Goal: Task Accomplishment & Management: Manage account settings

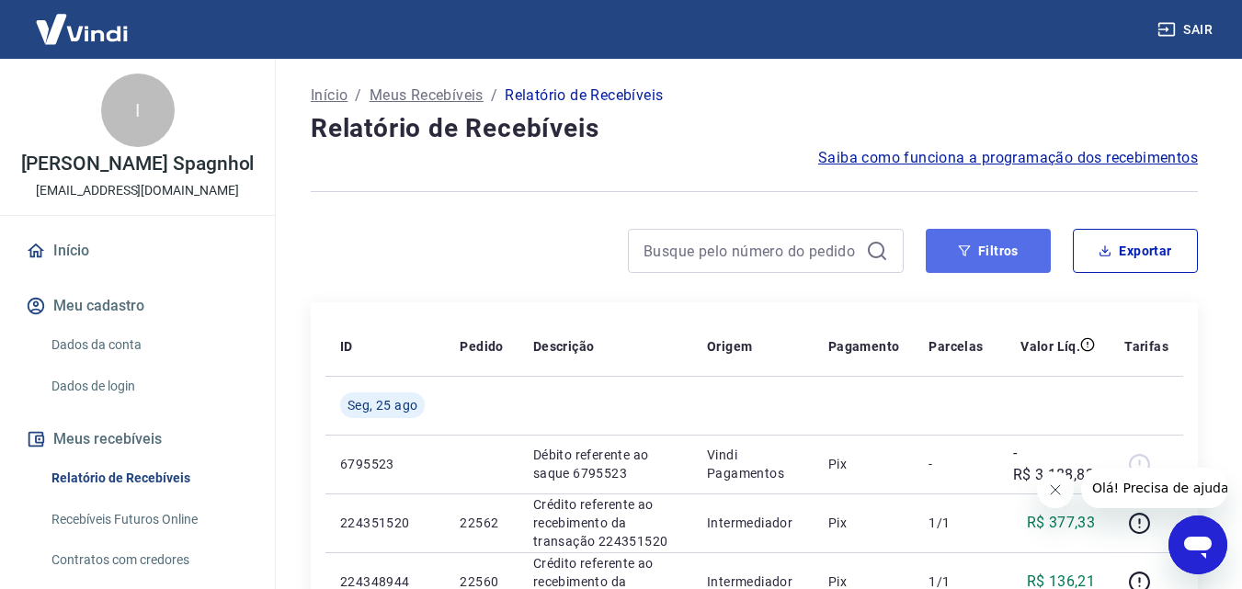
click at [1021, 240] on button "Filtros" at bounding box center [988, 251] width 125 height 44
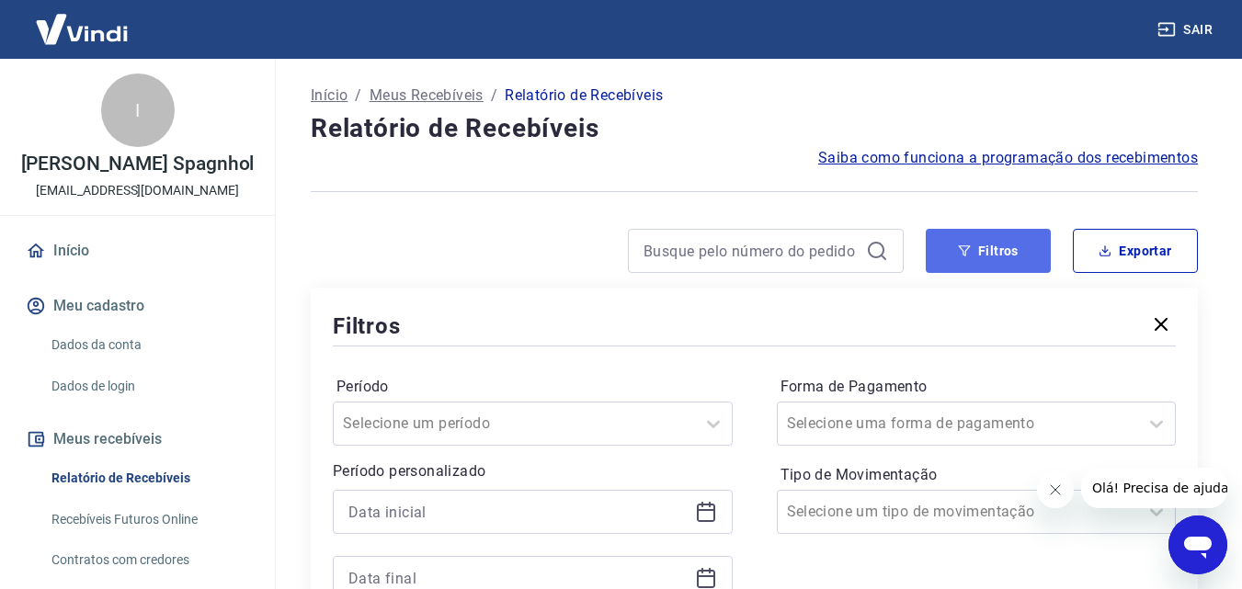
click at [948, 261] on button "Filtros" at bounding box center [988, 251] width 125 height 44
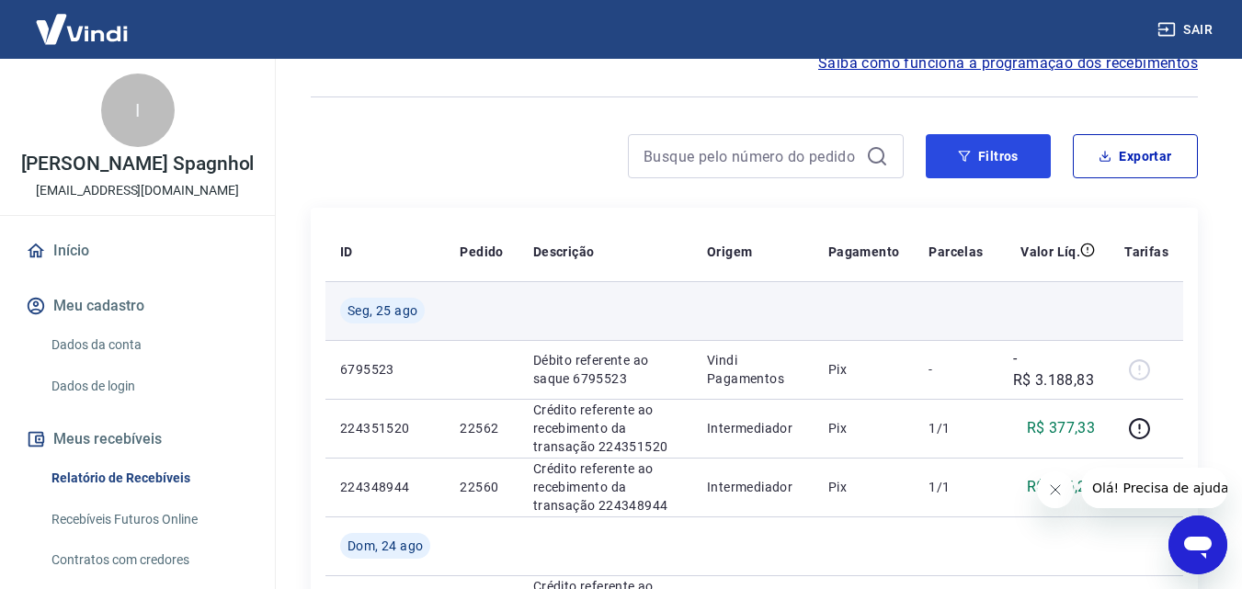
scroll to position [184, 0]
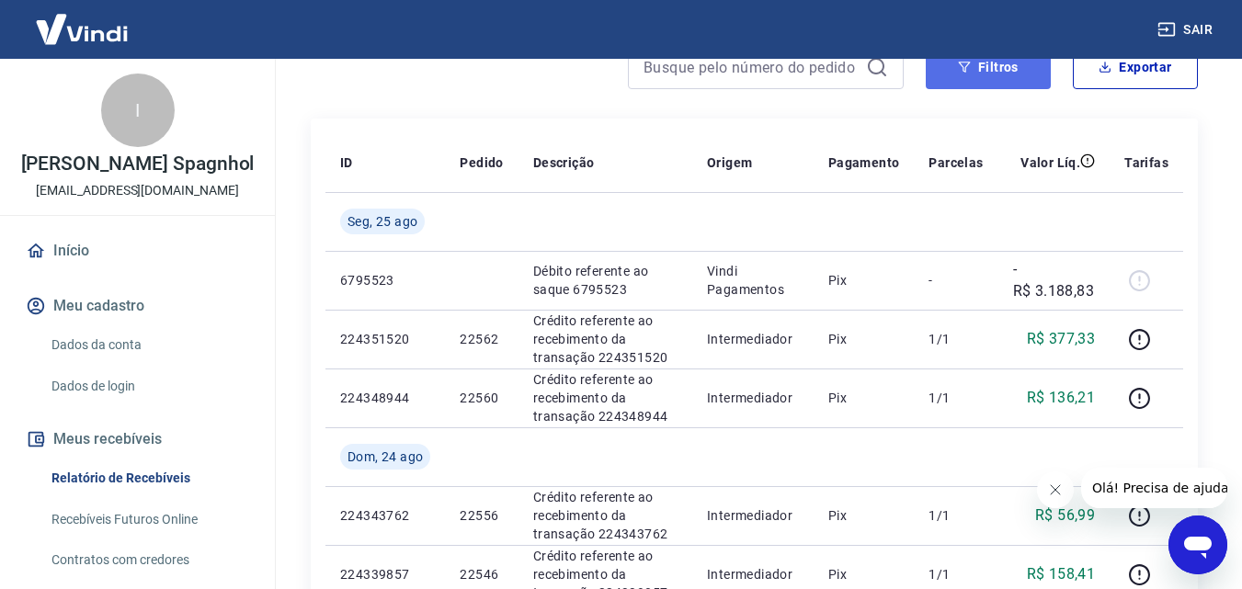
click at [984, 85] on button "Filtros" at bounding box center [988, 67] width 125 height 44
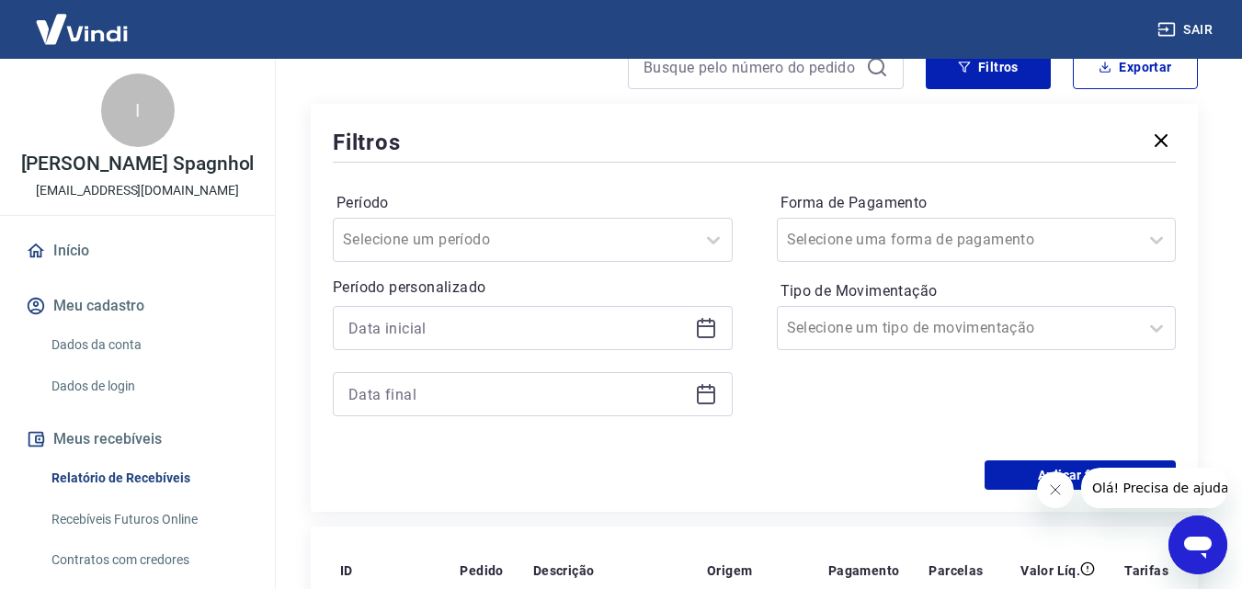
click at [693, 326] on div at bounding box center [533, 328] width 400 height 44
click at [702, 326] on icon at bounding box center [706, 327] width 18 height 2
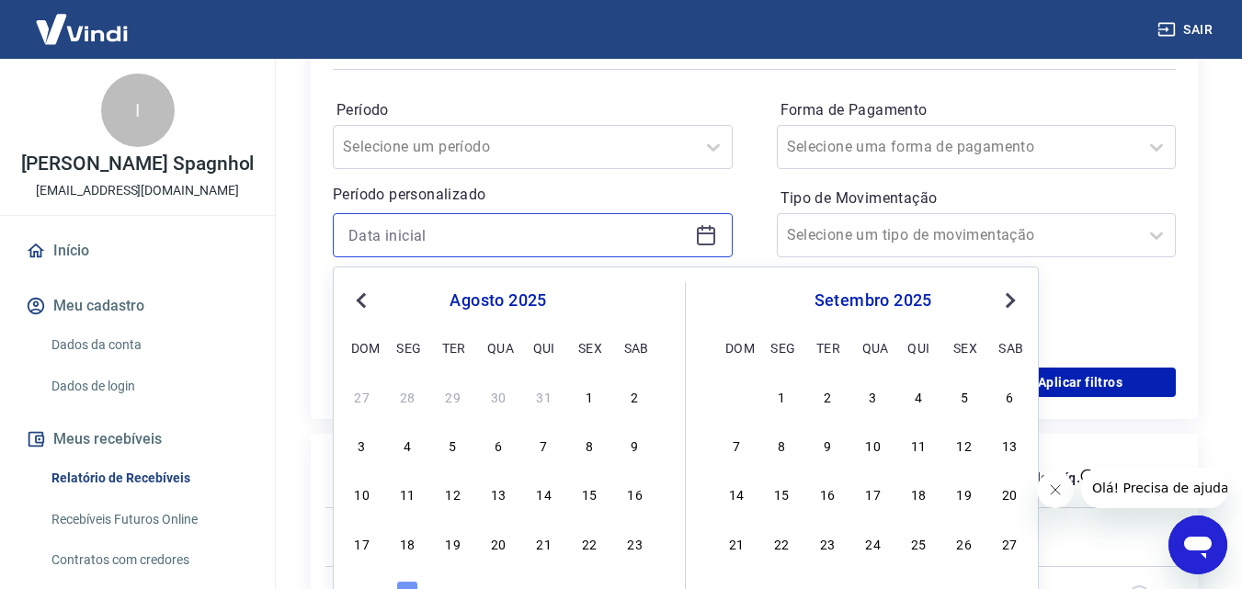
scroll to position [460, 0]
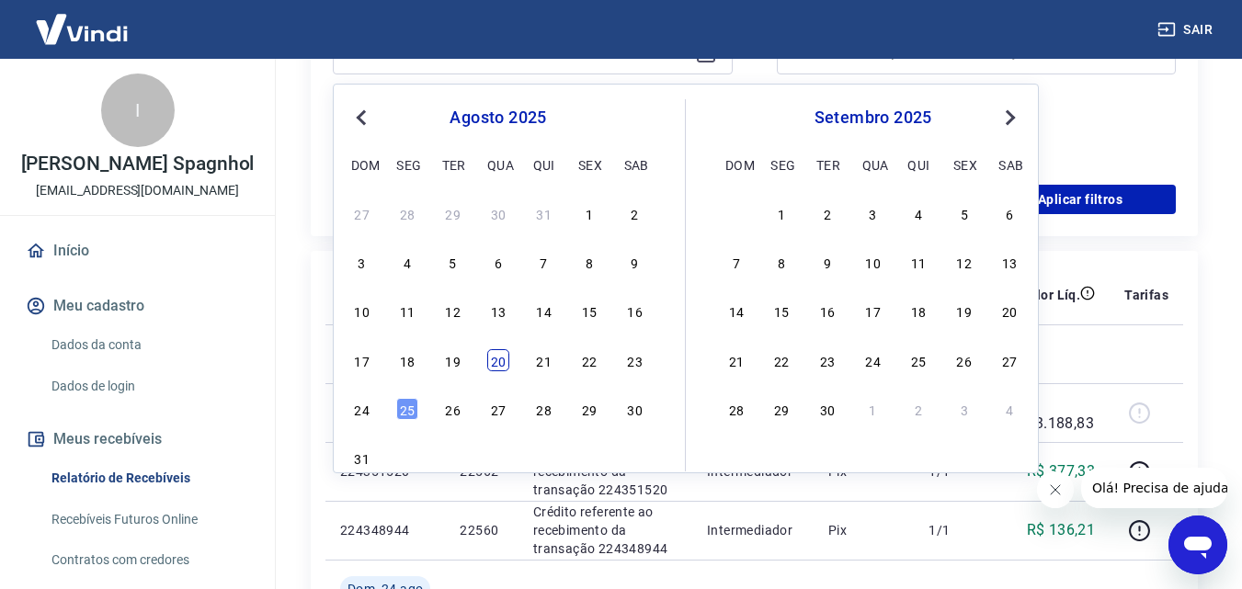
click at [506, 361] on div "20" at bounding box center [498, 360] width 22 height 22
type input "20/08/2025"
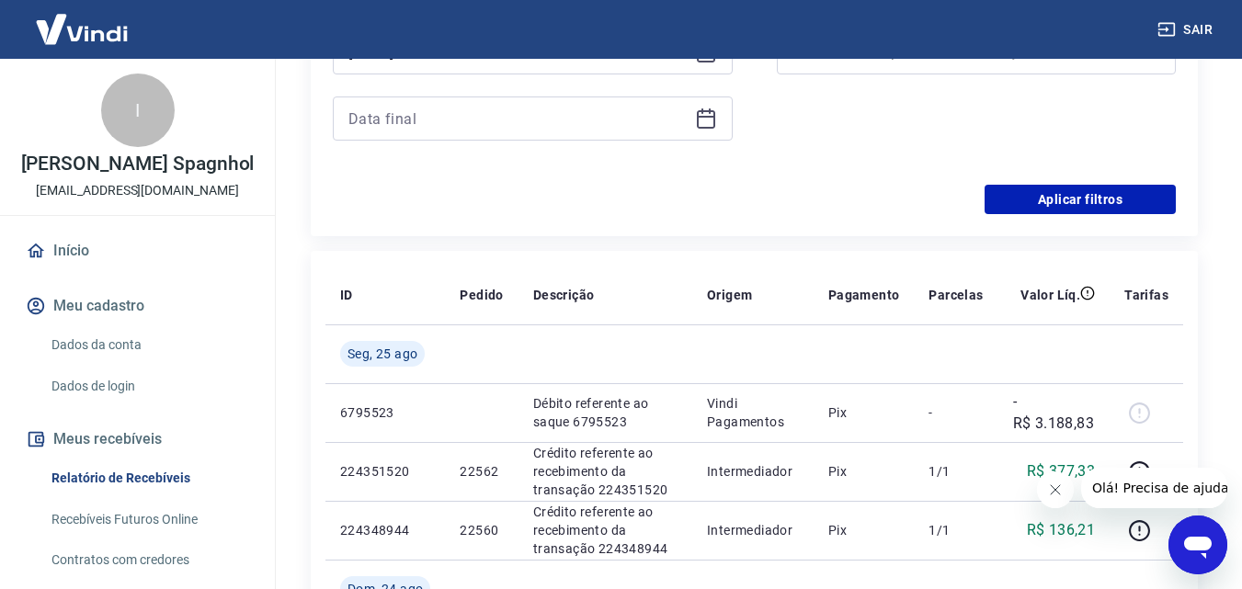
click at [700, 106] on div at bounding box center [533, 119] width 400 height 44
click at [702, 111] on icon at bounding box center [703, 112] width 2 height 6
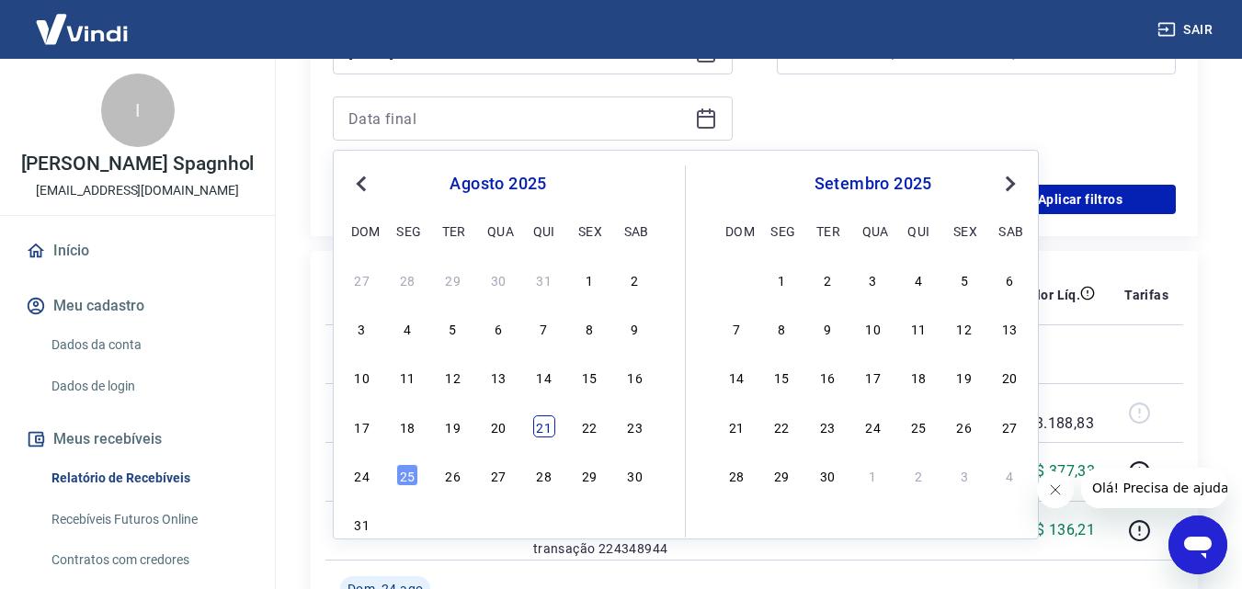
click at [543, 427] on div "21" at bounding box center [544, 427] width 22 height 22
type input "[DATE]"
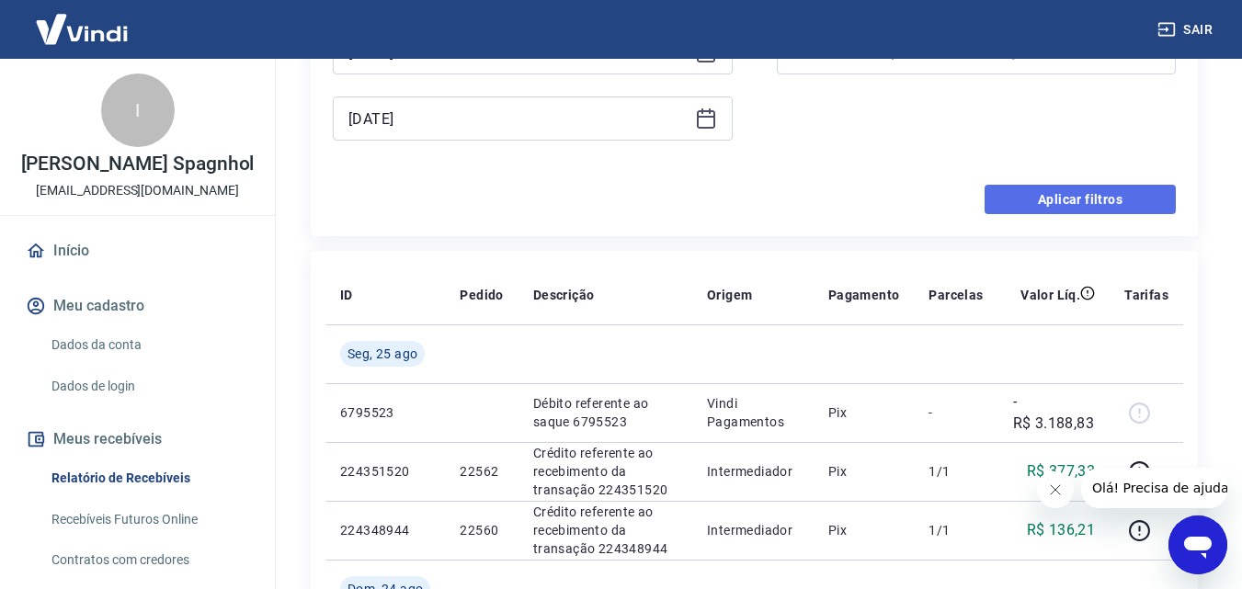
click at [1130, 202] on button "Aplicar filtros" at bounding box center [1080, 199] width 191 height 29
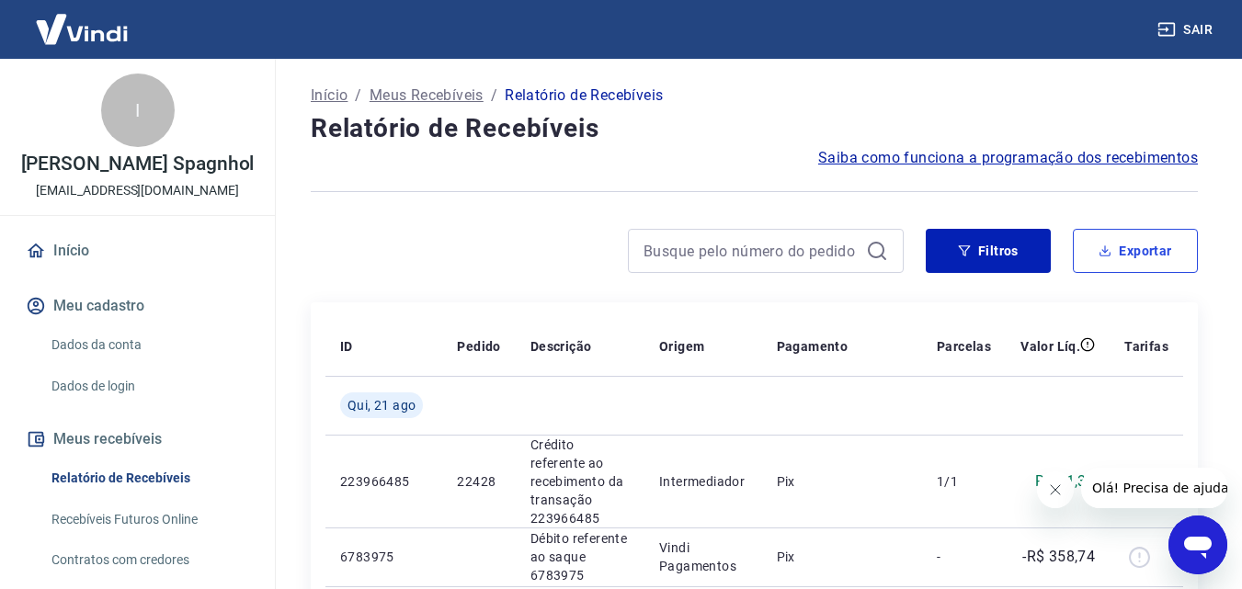
click at [1120, 251] on button "Exportar" at bounding box center [1135, 251] width 125 height 44
type input "20/08/2025"
type input "[DATE]"
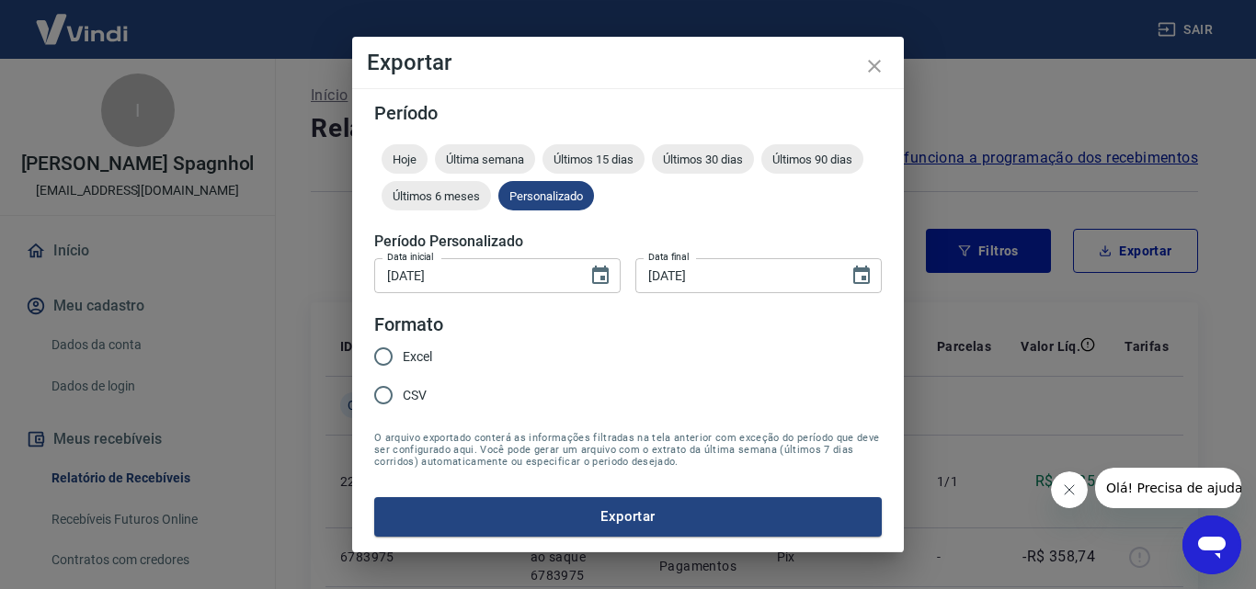
click at [388, 360] on input "Excel" at bounding box center [383, 356] width 39 height 39
radio input "true"
click at [529, 501] on button "Exportar" at bounding box center [628, 516] width 508 height 39
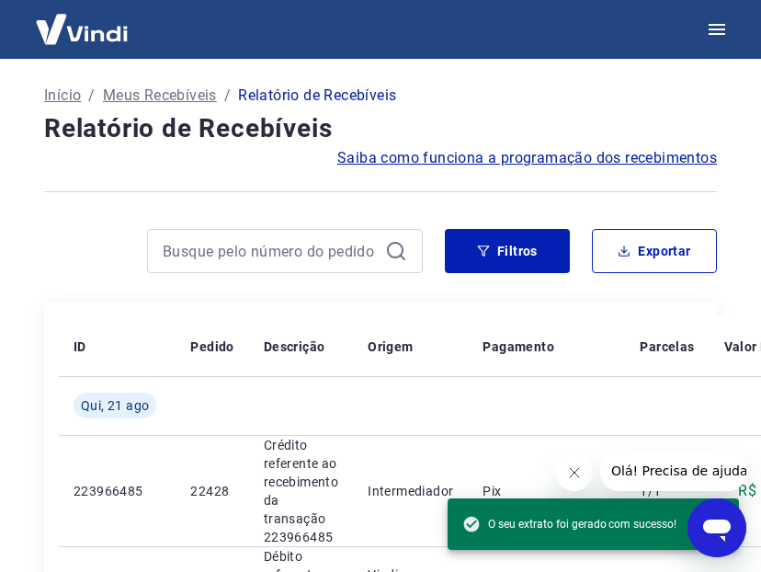
click at [503, 97] on div "Início / Meus Recebíveis / Relatório de Recebíveis" at bounding box center [380, 95] width 673 height 29
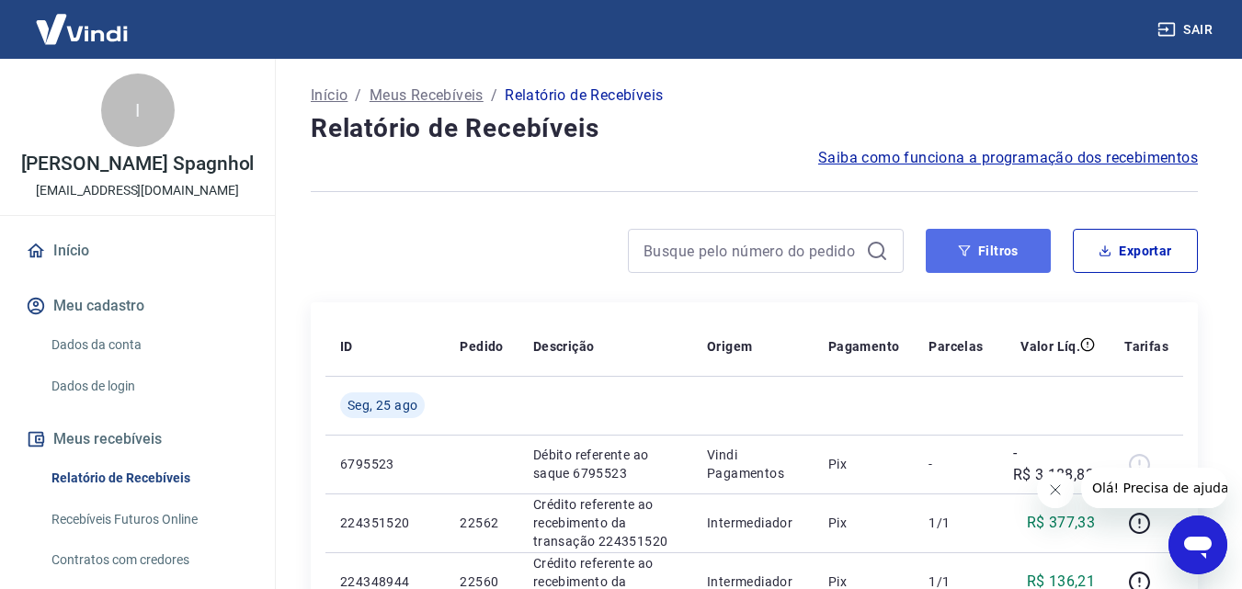
click at [993, 260] on button "Filtros" at bounding box center [988, 251] width 125 height 44
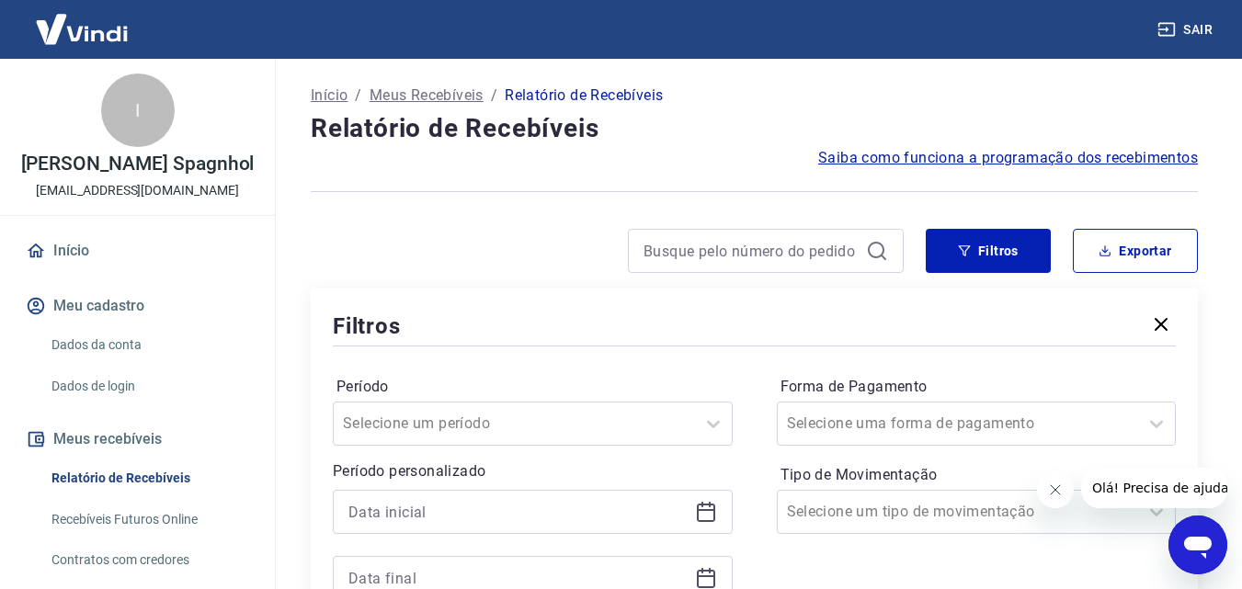
click at [695, 507] on icon at bounding box center [706, 512] width 22 height 22
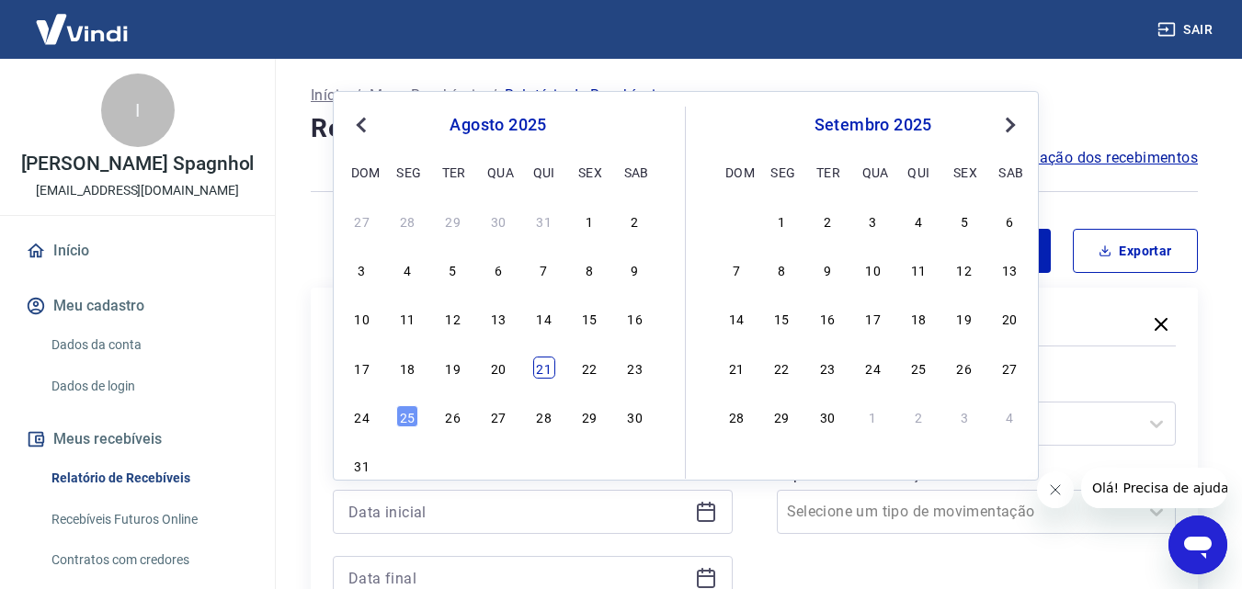
click at [540, 372] on div "21" at bounding box center [544, 368] width 22 height 22
type input "[DATE]"
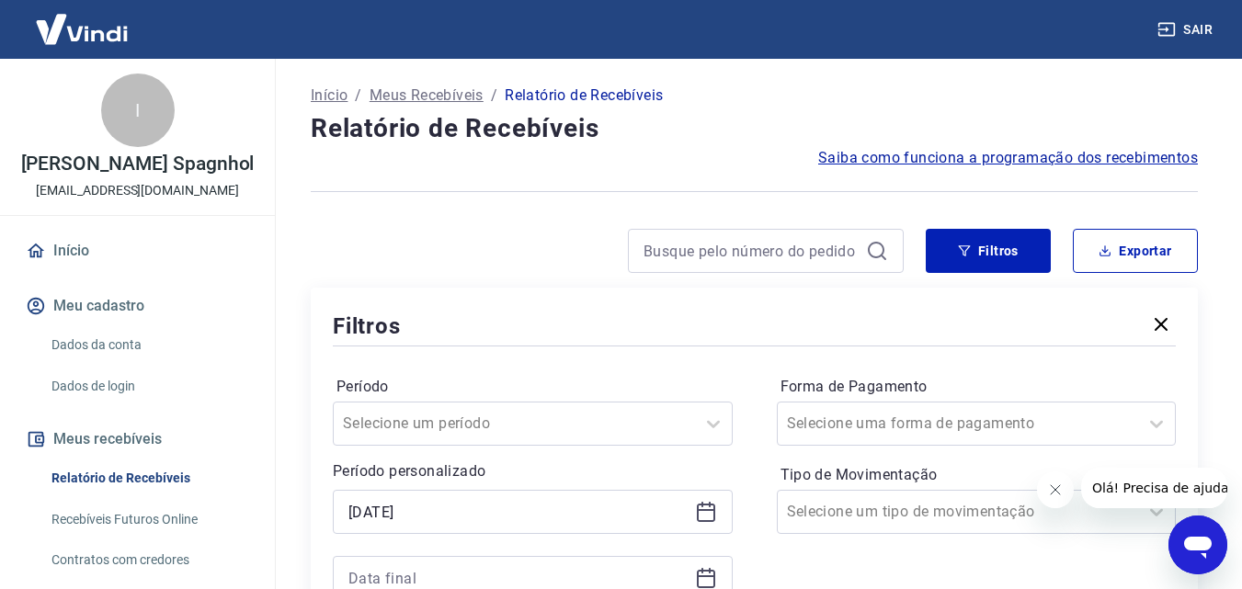
scroll to position [276, 0]
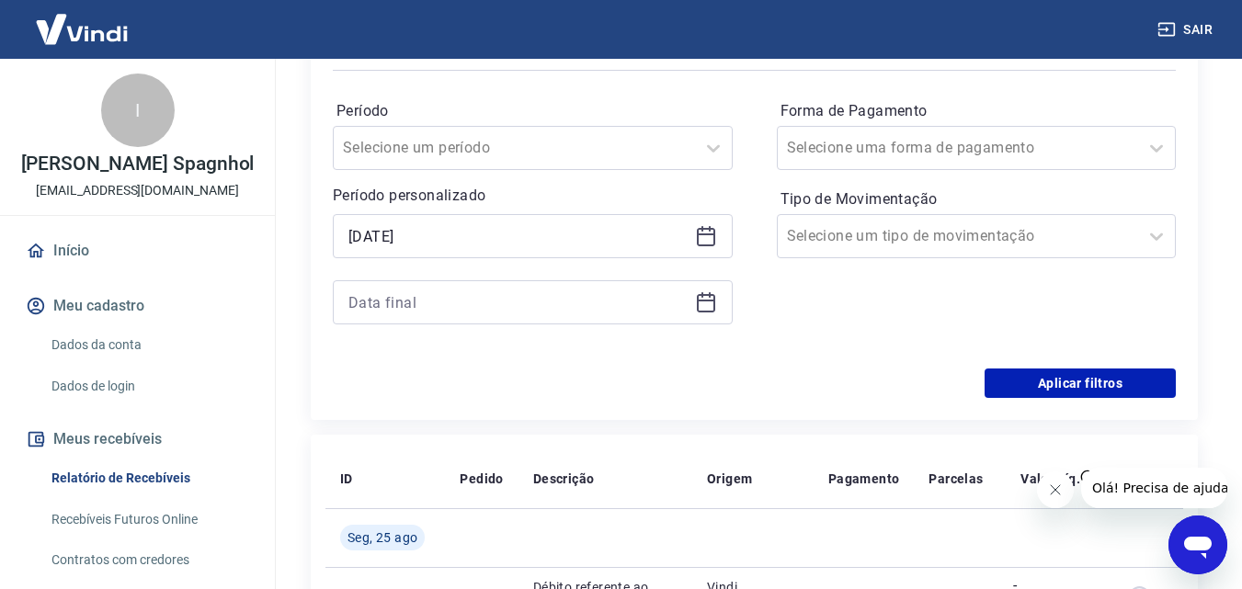
click at [707, 302] on icon at bounding box center [706, 301] width 18 height 2
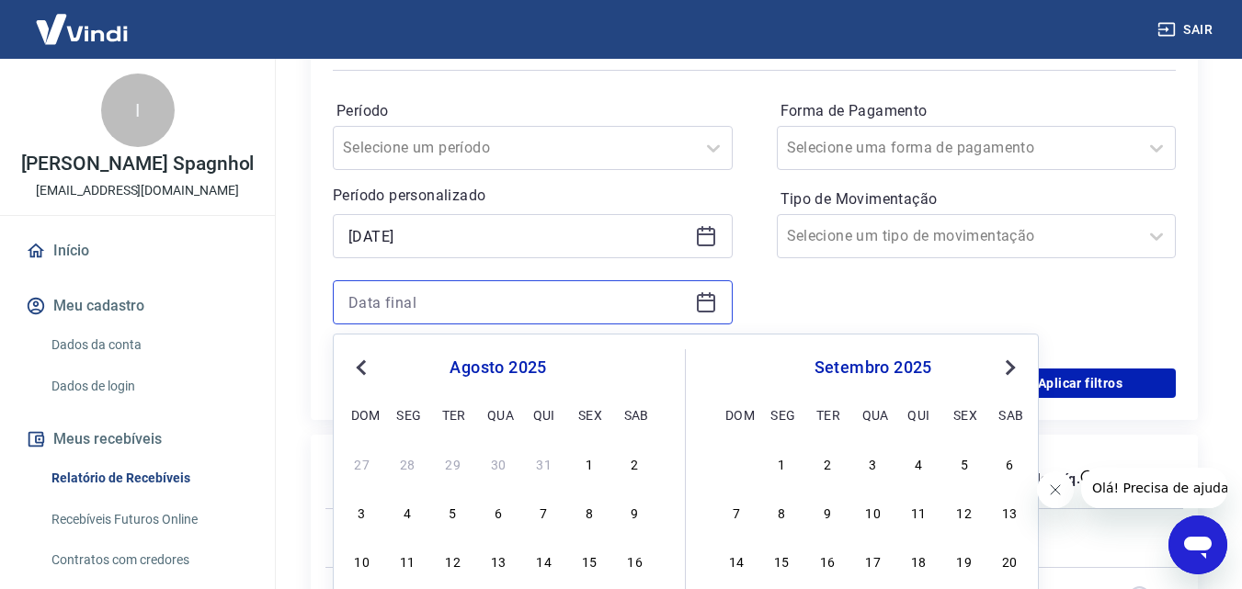
scroll to position [460, 0]
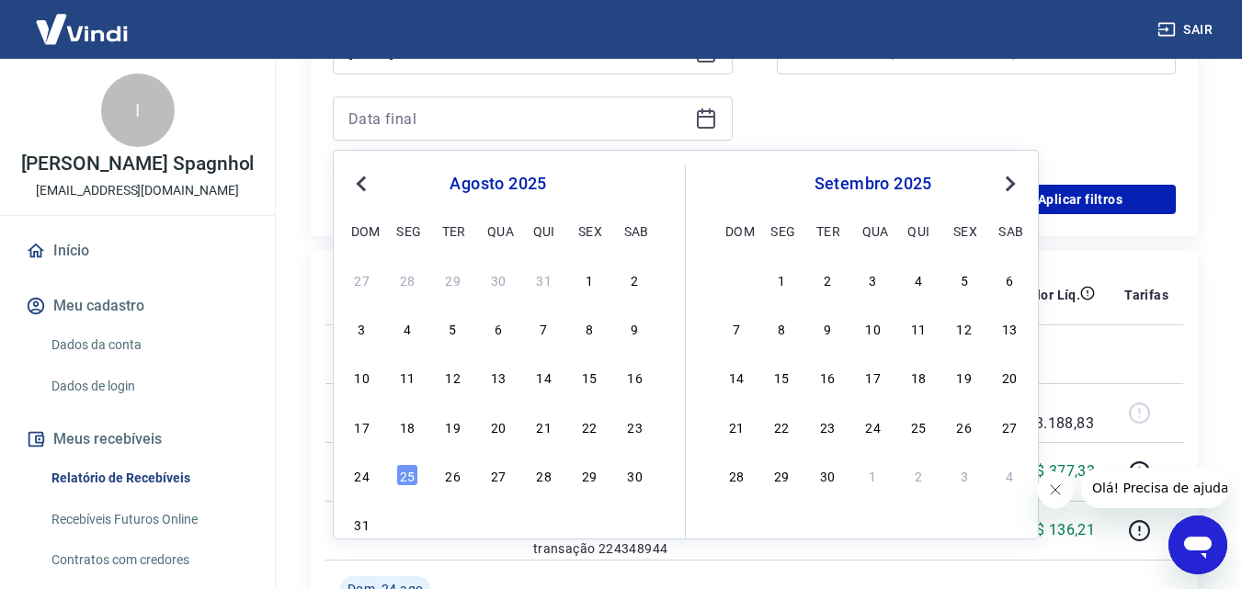
click at [584, 433] on div "22" at bounding box center [589, 427] width 22 height 22
type input "[DATE]"
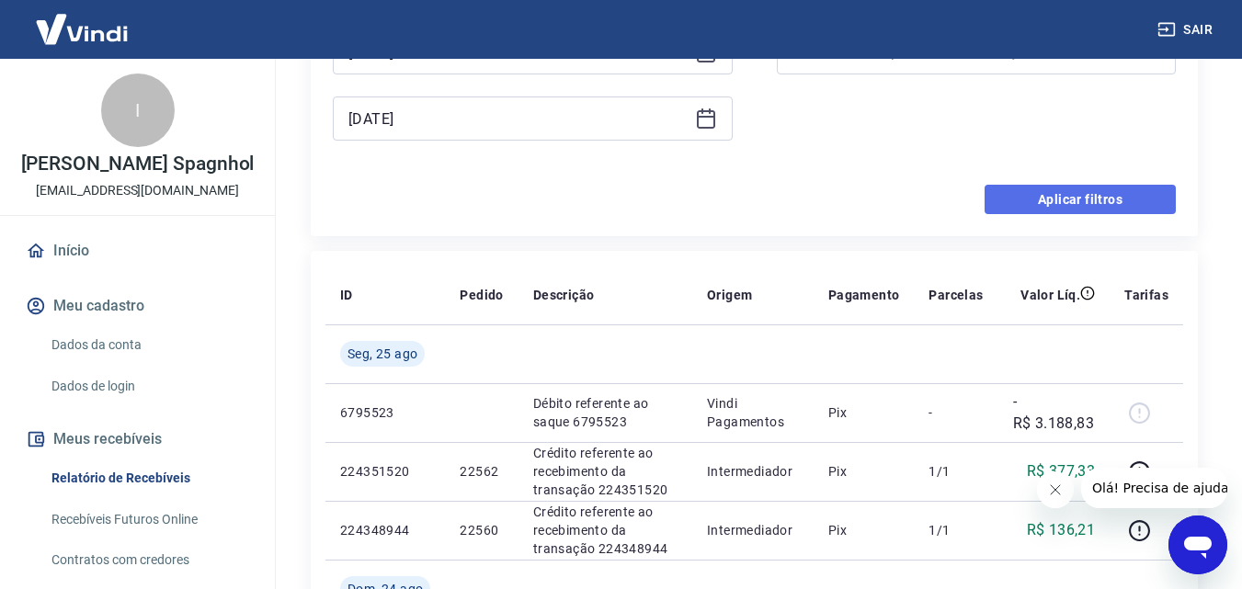
click at [1125, 200] on button "Aplicar filtros" at bounding box center [1080, 199] width 191 height 29
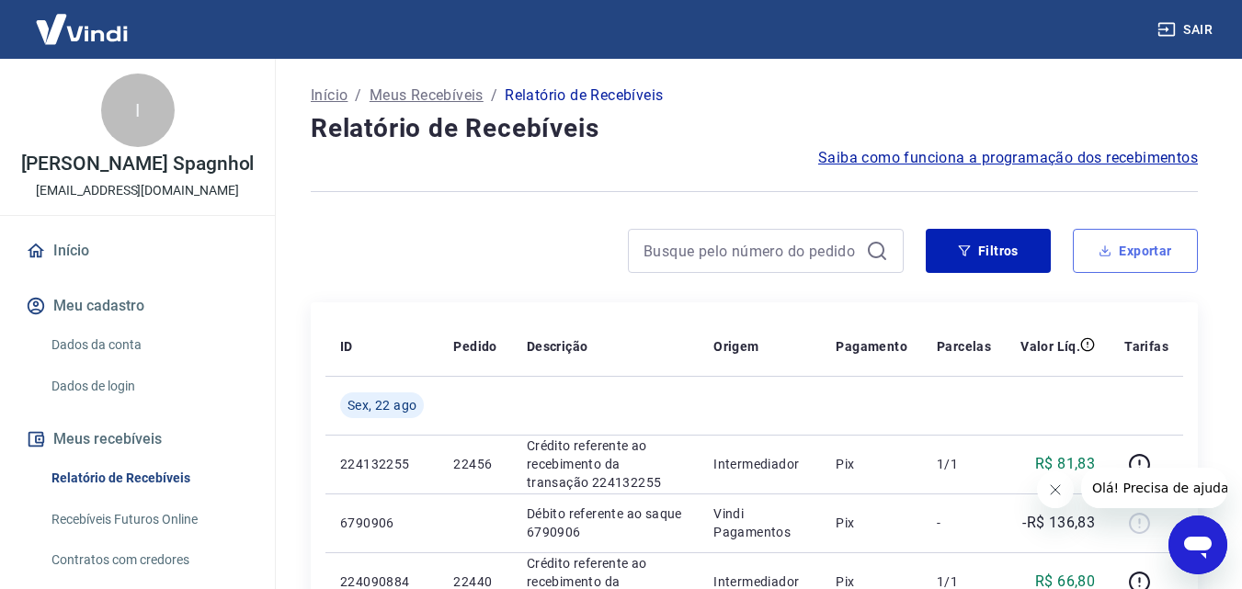
click at [1157, 254] on button "Exportar" at bounding box center [1135, 251] width 125 height 44
type input "[DATE]"
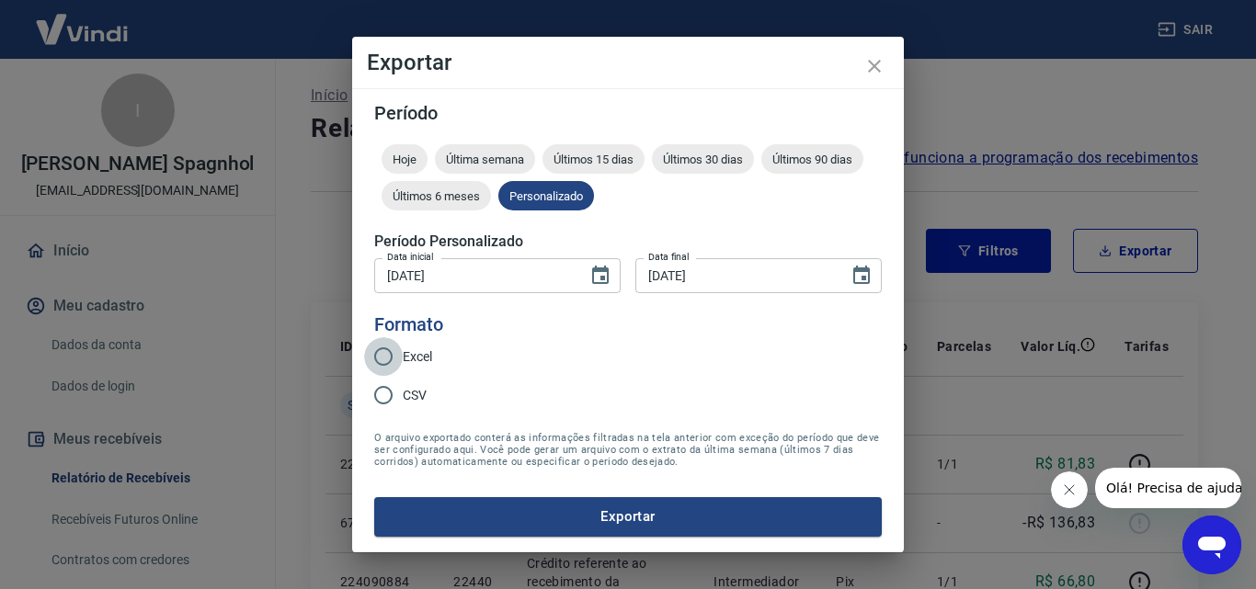
click at [392, 357] on input "Excel" at bounding box center [383, 356] width 39 height 39
radio input "true"
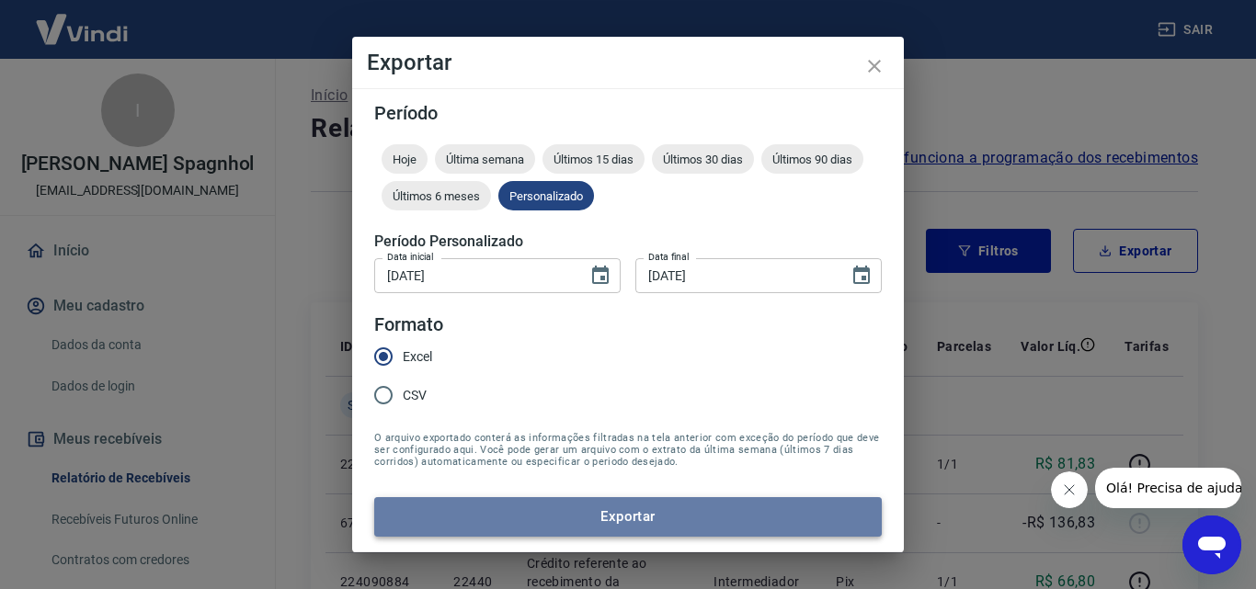
click at [490, 522] on button "Exportar" at bounding box center [628, 516] width 508 height 39
